Goal: Ask a question

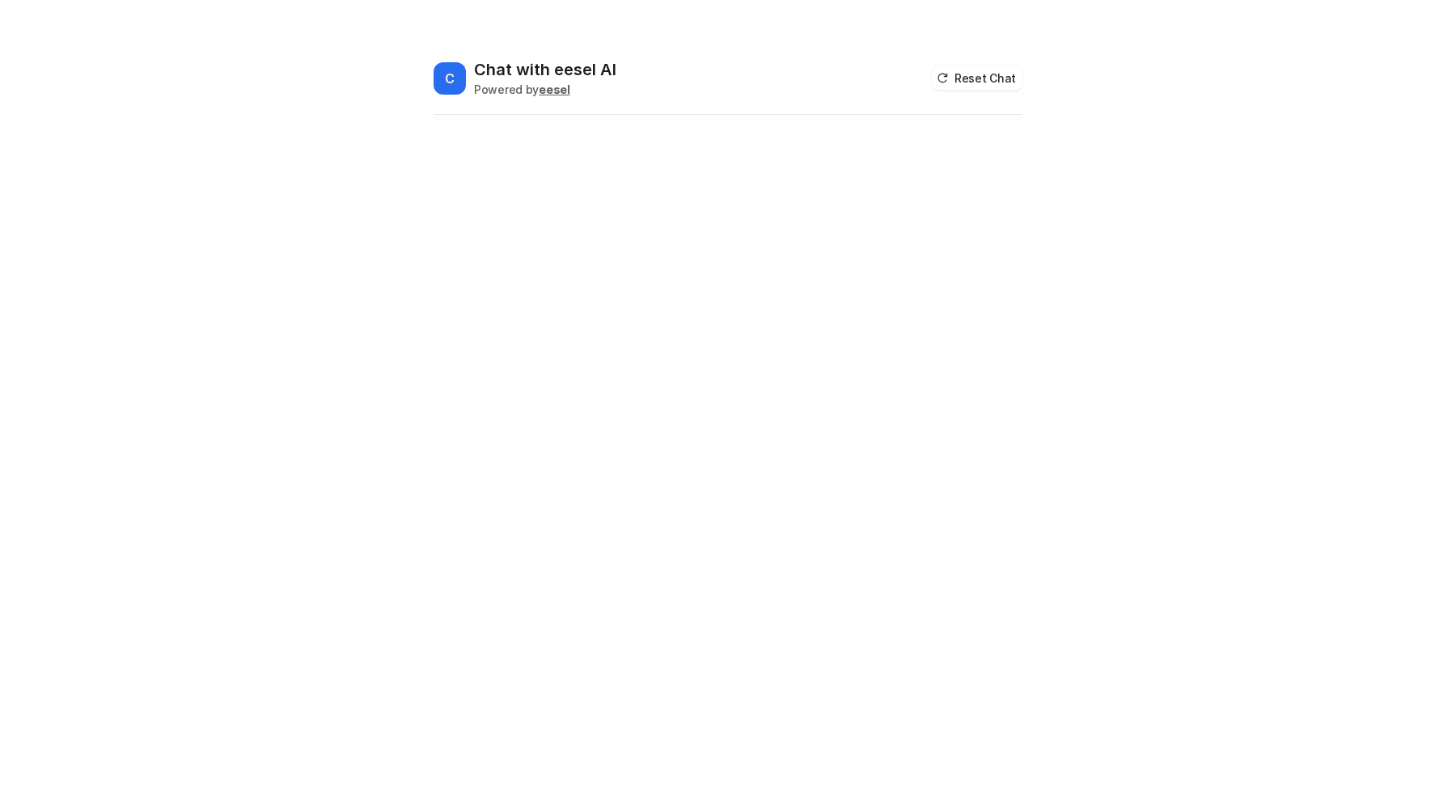
click at [494, 66] on h2 "Chat with eesel AI" at bounding box center [545, 69] width 142 height 22
click at [445, 81] on span "C" at bounding box center [450, 78] width 32 height 32
click at [471, 118] on div "C Chat with eesel AI Powered by eesel Reset Chat" at bounding box center [728, 410] width 615 height 702
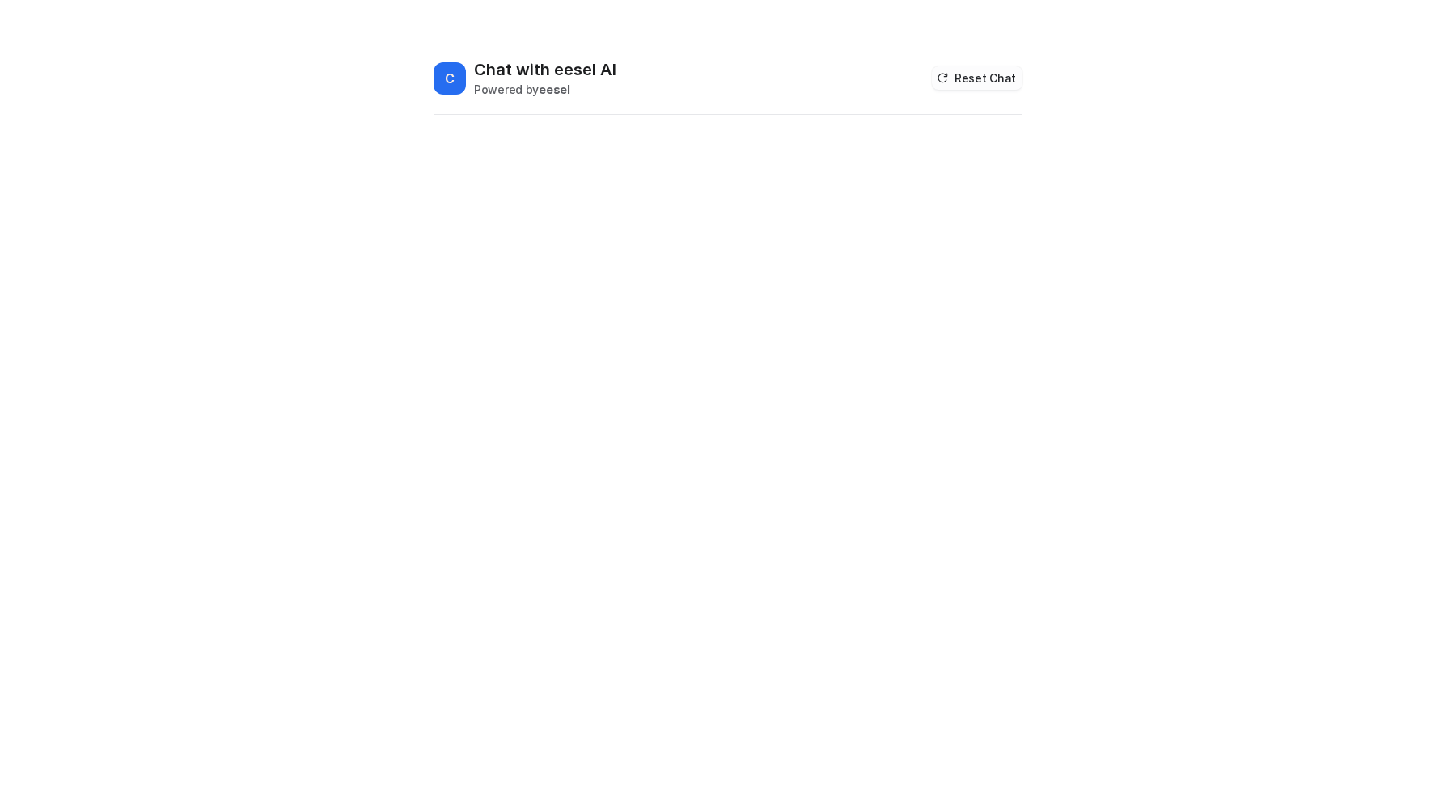
click at [962, 84] on button "Reset Chat" at bounding box center [978, 78] width 91 height 23
